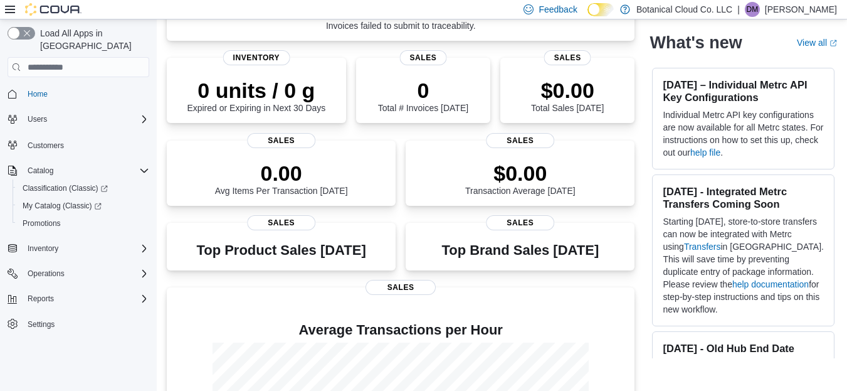
scroll to position [125, 0]
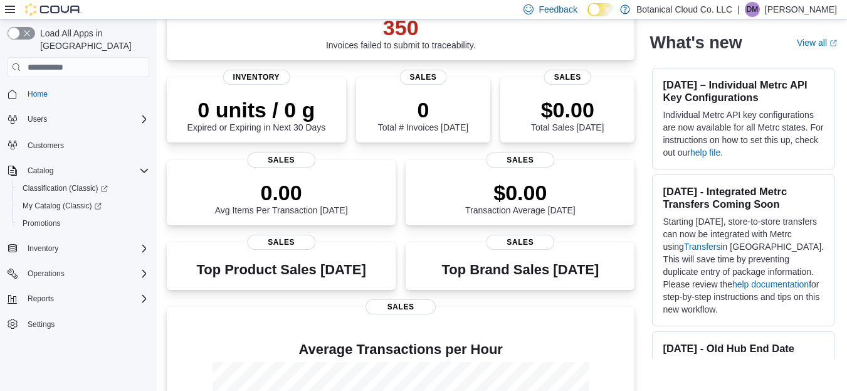
click at [431, 78] on span "Sales" at bounding box center [422, 77] width 47 height 15
click at [570, 83] on span "Sales" at bounding box center [567, 77] width 47 height 15
click at [573, 73] on span "Sales" at bounding box center [567, 77] width 47 height 15
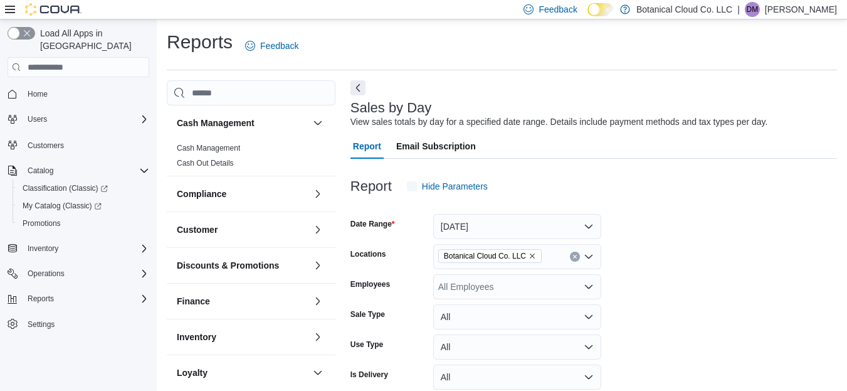
scroll to position [29, 0]
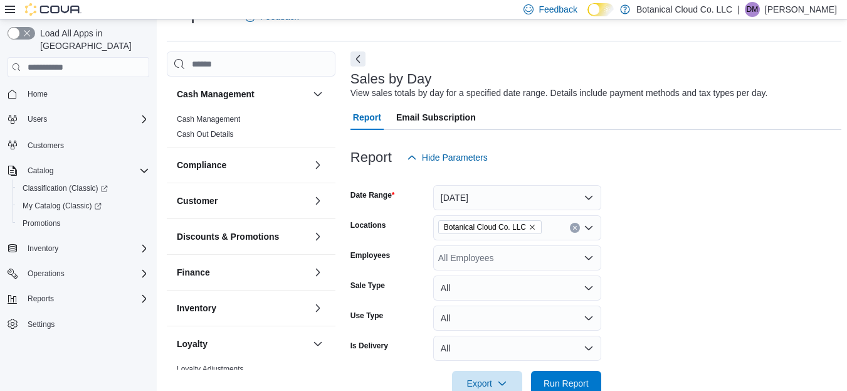
click at [507, 53] on div "Sales by Day View sales totals by day for a specified date range. Details inclu…" at bounding box center [596, 394] width 491 height 687
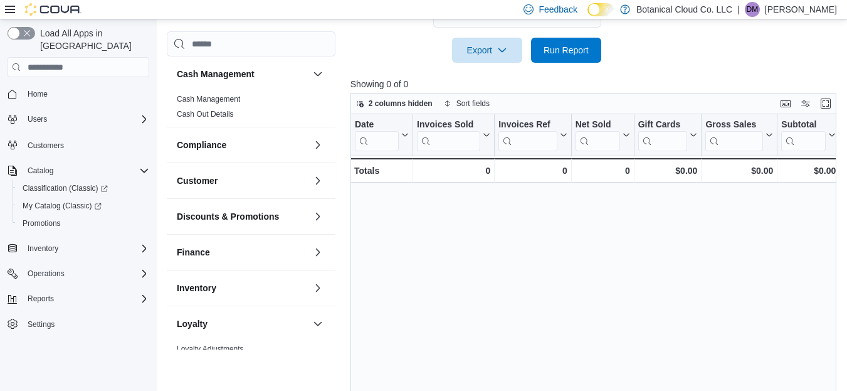
scroll to position [337, 0]
